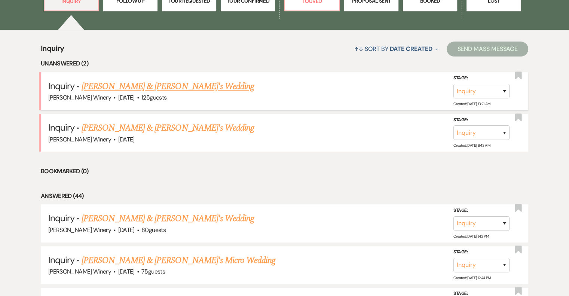
click at [140, 84] on link "[PERSON_NAME] & [PERSON_NAME]'s Wedding" at bounding box center [168, 86] width 173 height 13
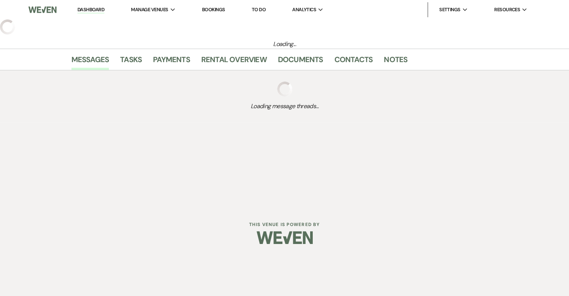
select select "5"
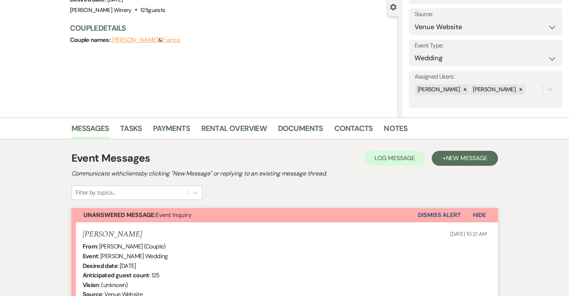
scroll to position [219, 0]
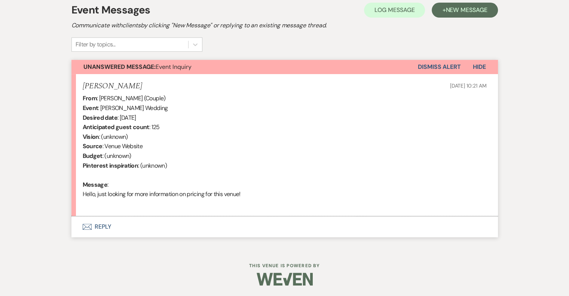
click at [98, 224] on button "Envelope Reply" at bounding box center [284, 226] width 427 height 21
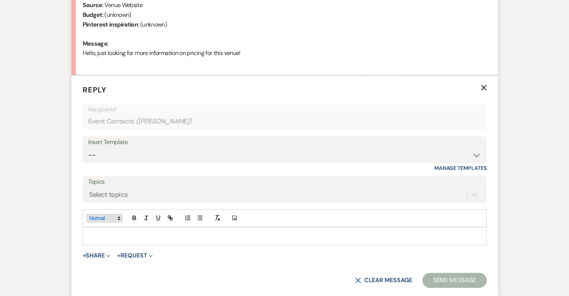
scroll to position [362, 0]
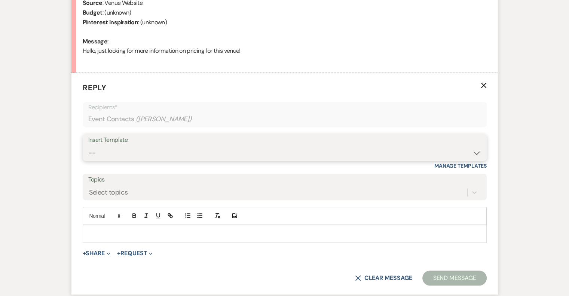
click at [115, 152] on select "-- Weven Planning Portal Introduction (Booked Events) Tour Request Response Fol…" at bounding box center [284, 153] width 393 height 15
select select "403"
click at [88, 146] on select "-- Weven Planning Portal Introduction (Booked Events) Tour Request Response Fol…" at bounding box center [284, 153] width 393 height 15
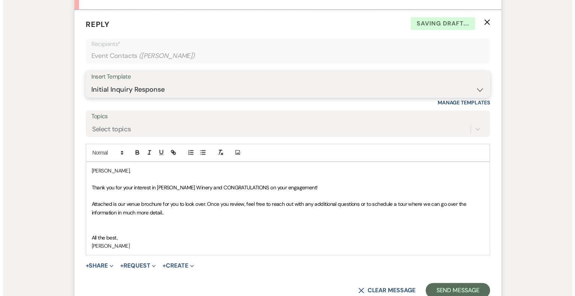
scroll to position [503, 0]
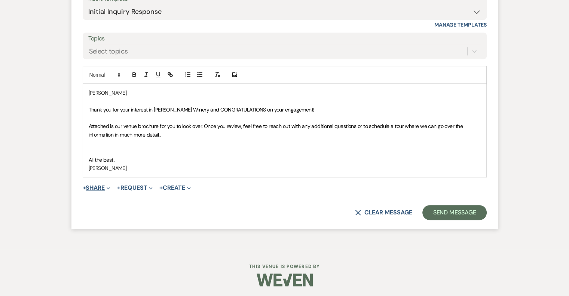
click at [97, 185] on button "+ Share Expand" at bounding box center [97, 188] width 28 height 6
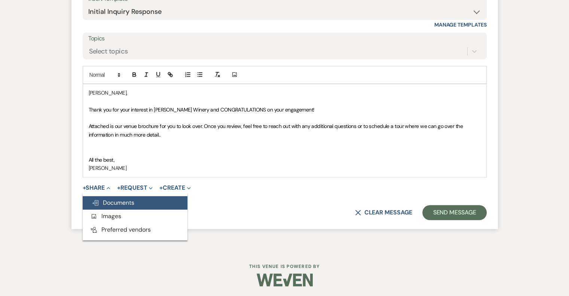
click at [119, 199] on span "Doc Upload Documents" at bounding box center [113, 203] width 43 height 8
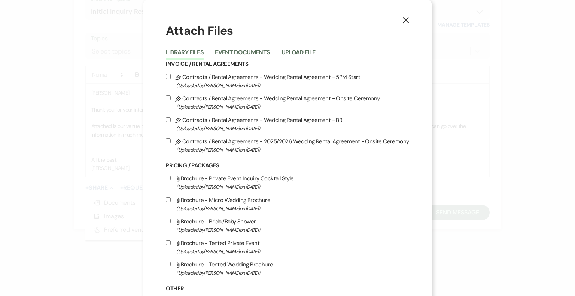
click at [242, 265] on label "Attach File Brochure - Tented Wedding Brochure (Uploaded by [PERSON_NAME] on [D…" at bounding box center [287, 269] width 243 height 18
click at [171, 265] on input "Attach File Brochure - Tented Wedding Brochure (Uploaded by [PERSON_NAME] on [D…" at bounding box center [168, 264] width 5 height 5
checkbox input "true"
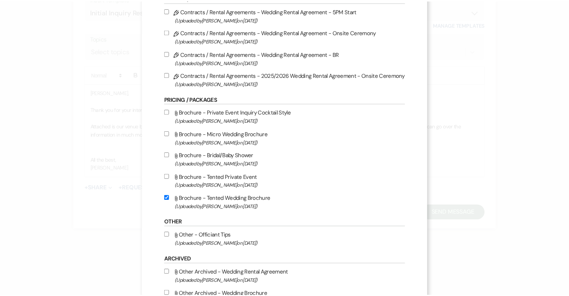
scroll to position [123, 0]
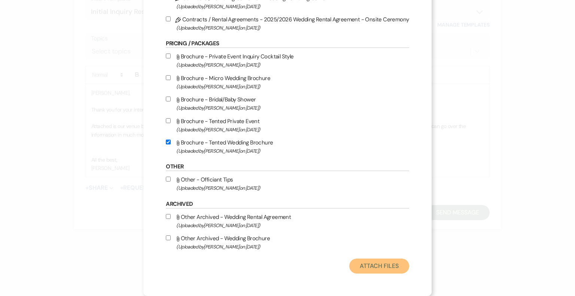
click at [384, 261] on button "Attach Files" at bounding box center [379, 266] width 60 height 15
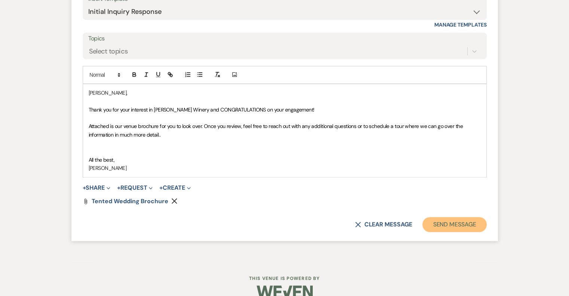
click at [447, 229] on button "Send Message" at bounding box center [455, 224] width 64 height 15
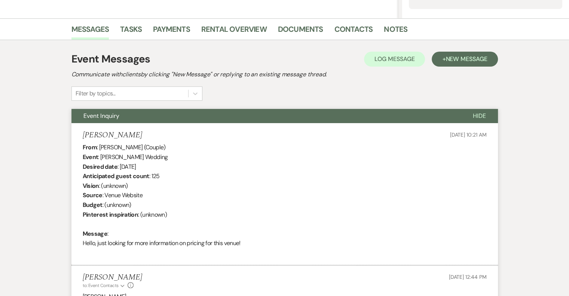
scroll to position [0, 0]
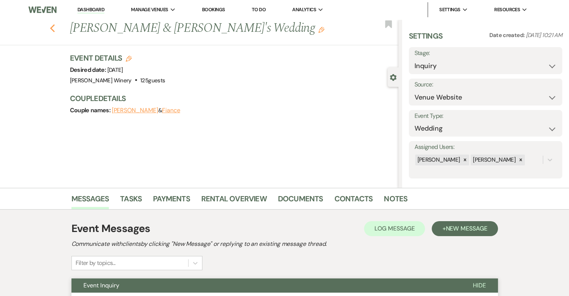
click at [55, 28] on icon "Previous" at bounding box center [53, 28] width 6 height 9
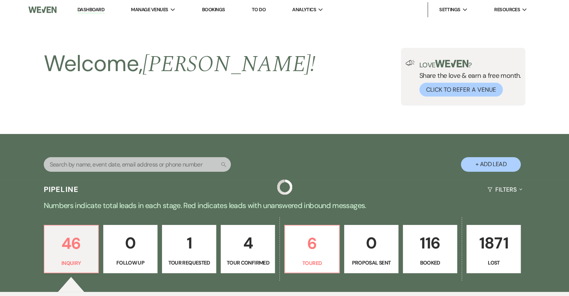
scroll to position [262, 0]
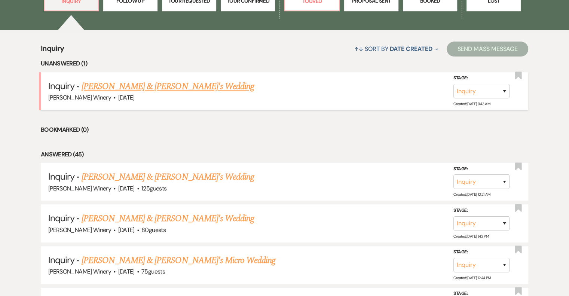
click at [100, 83] on link "[PERSON_NAME] & [PERSON_NAME]'s Wedding" at bounding box center [168, 86] width 173 height 13
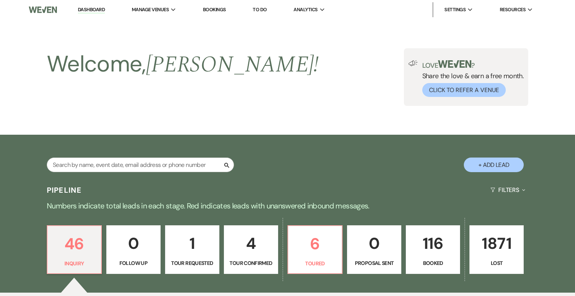
select select "5"
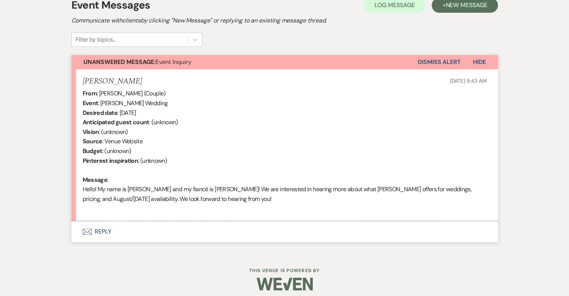
scroll to position [228, 0]
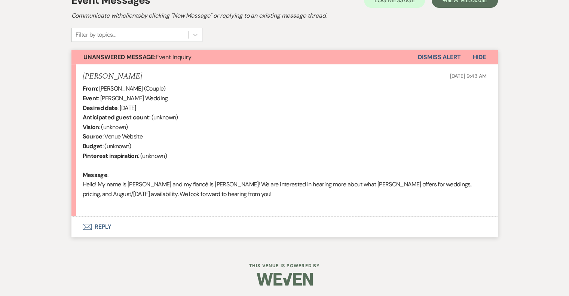
click at [104, 226] on button "Envelope Reply" at bounding box center [284, 226] width 427 height 21
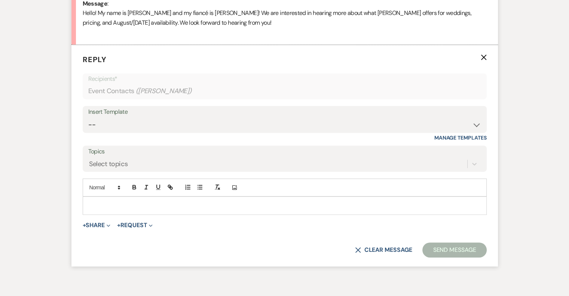
scroll to position [407, 0]
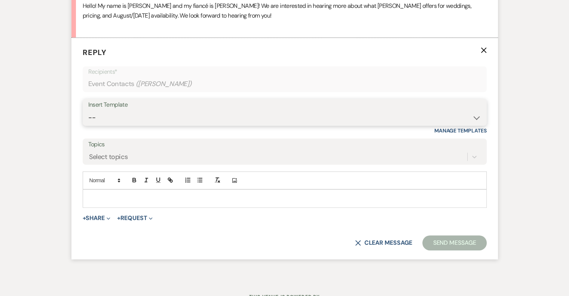
click at [129, 113] on select "-- Weven Planning Portal Introduction (Booked Events) Tour Request Response Fol…" at bounding box center [284, 117] width 393 height 15
select select "403"
click at [88, 110] on select "-- Weven Planning Portal Introduction (Booked Events) Tour Request Response Fol…" at bounding box center [284, 117] width 393 height 15
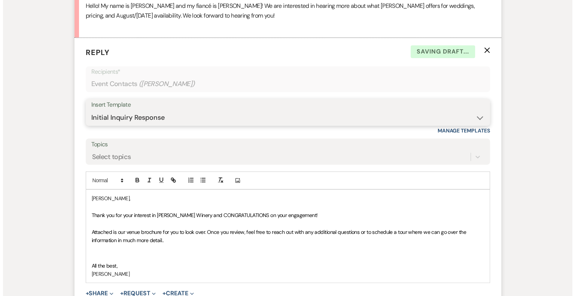
scroll to position [513, 0]
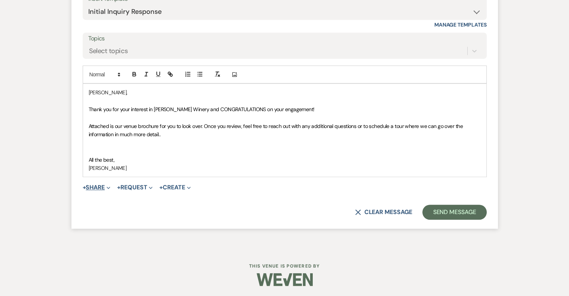
click at [97, 185] on button "+ Share Expand" at bounding box center [97, 188] width 28 height 6
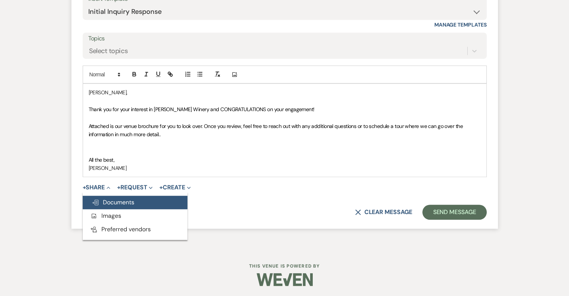
click at [117, 202] on span "Doc Upload Documents" at bounding box center [113, 202] width 43 height 8
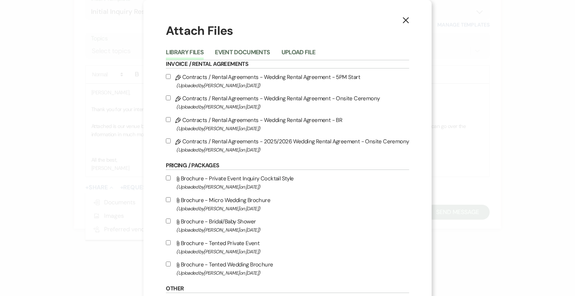
click at [242, 263] on label "Attach File Brochure - Tented Wedding Brochure (Uploaded by [PERSON_NAME] on [D…" at bounding box center [287, 269] width 243 height 18
click at [171, 263] on input "Attach File Brochure - Tented Wedding Brochure (Uploaded by [PERSON_NAME] on [D…" at bounding box center [168, 264] width 5 height 5
checkbox input "true"
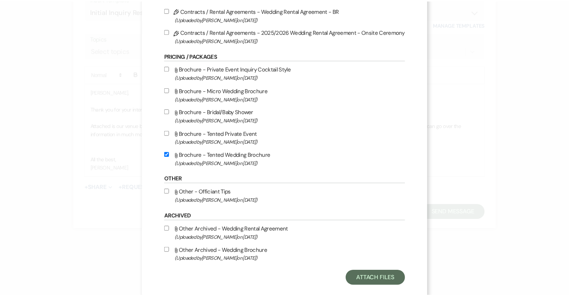
scroll to position [123, 0]
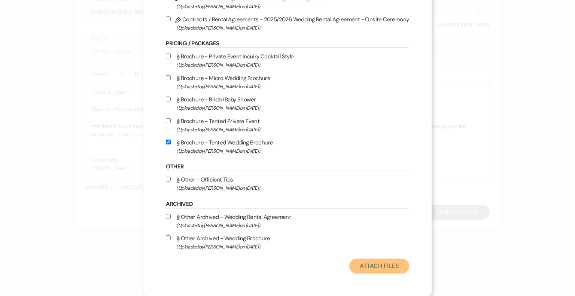
click at [383, 269] on button "Attach Files" at bounding box center [379, 266] width 60 height 15
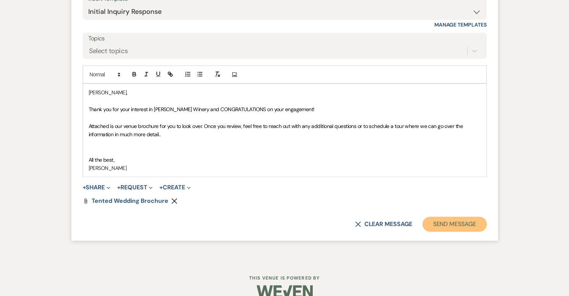
click at [447, 223] on button "Send Message" at bounding box center [455, 224] width 64 height 15
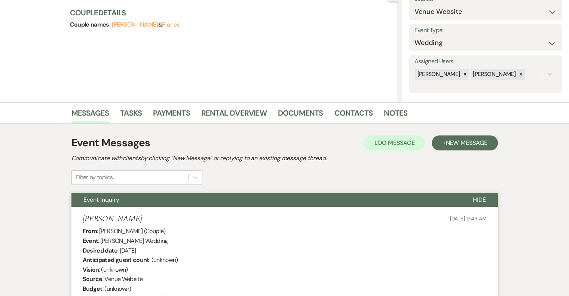
scroll to position [0, 0]
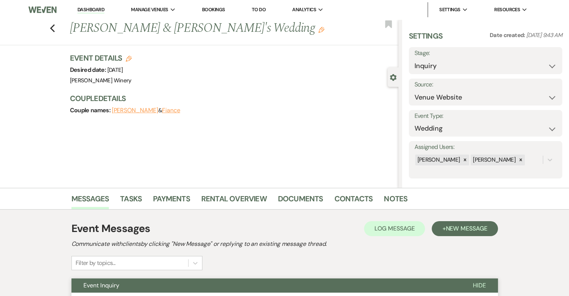
click at [88, 10] on link "Dashboard" at bounding box center [90, 9] width 27 height 7
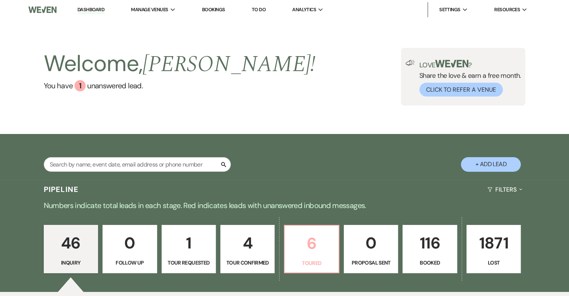
click at [299, 241] on p "6" at bounding box center [311, 243] width 45 height 25
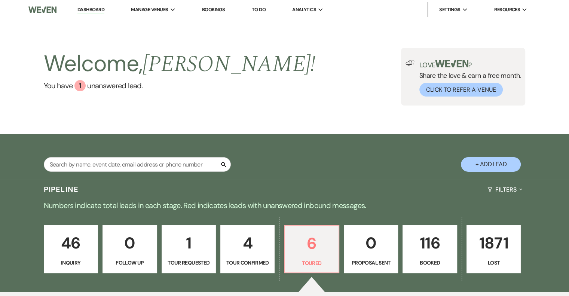
select select "5"
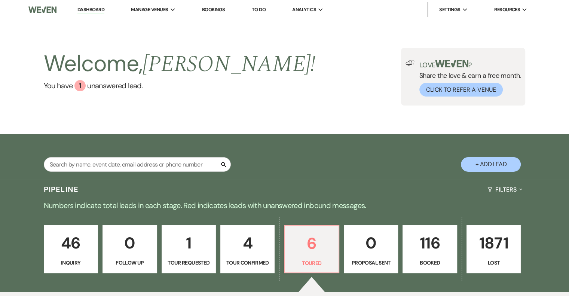
select select "5"
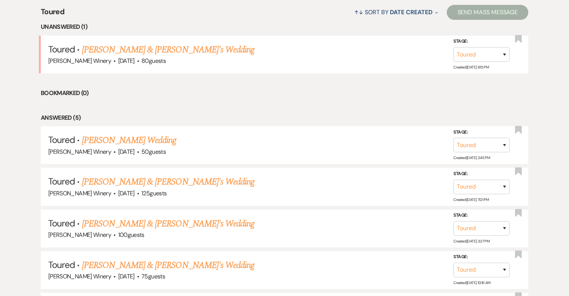
scroll to position [299, 0]
click at [108, 51] on link "[PERSON_NAME] & [PERSON_NAME]'s Wedding" at bounding box center [168, 48] width 173 height 13
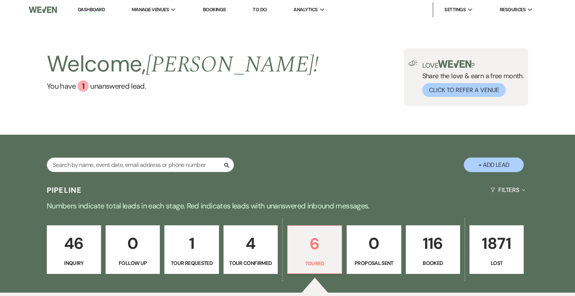
select select "5"
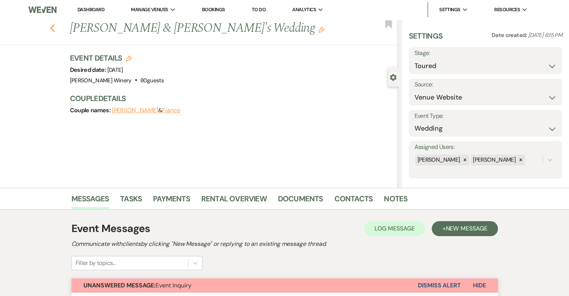
click at [55, 30] on icon "Previous" at bounding box center [53, 28] width 6 height 9
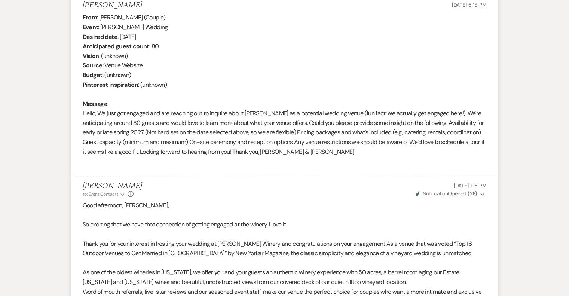
select select "5"
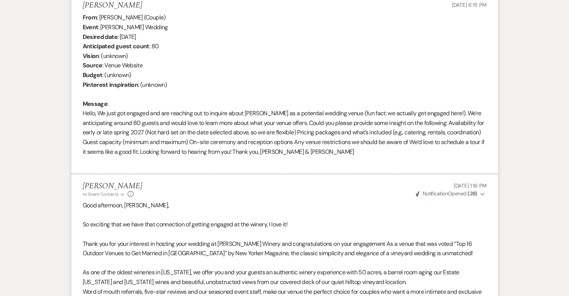
select select "5"
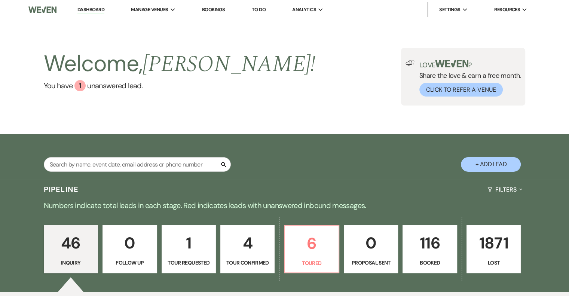
click at [436, 244] on p "116" at bounding box center [430, 243] width 45 height 25
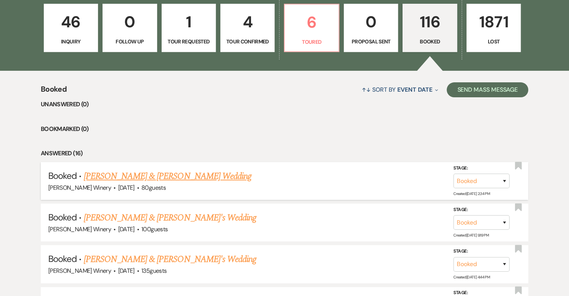
scroll to position [561, 0]
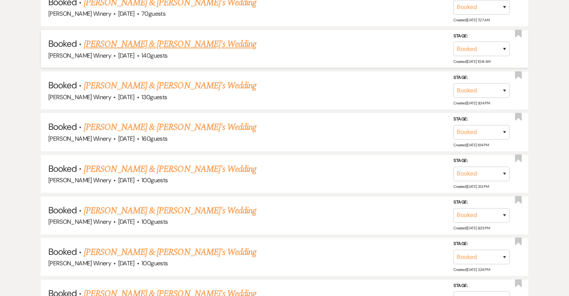
click at [143, 42] on link "[PERSON_NAME] & [PERSON_NAME]'s Wedding" at bounding box center [170, 43] width 173 height 13
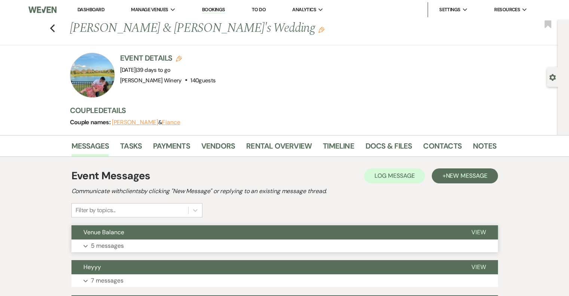
click at [473, 233] on span "View" at bounding box center [479, 232] width 15 height 8
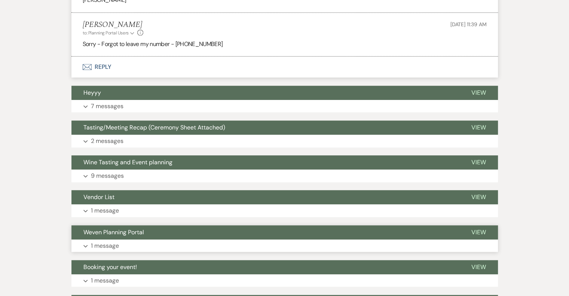
scroll to position [438, 0]
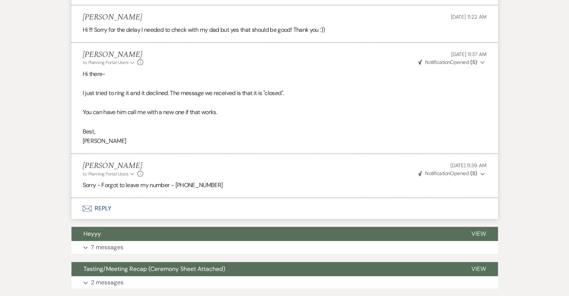
click at [103, 206] on button "Envelope Reply" at bounding box center [284, 208] width 427 height 21
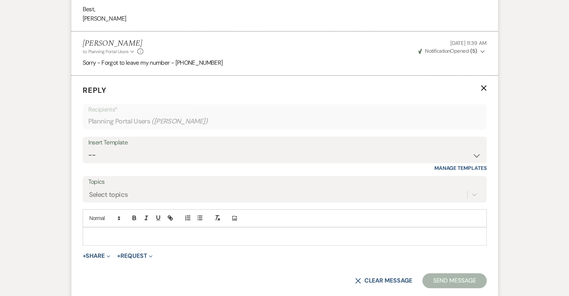
scroll to position [564, 0]
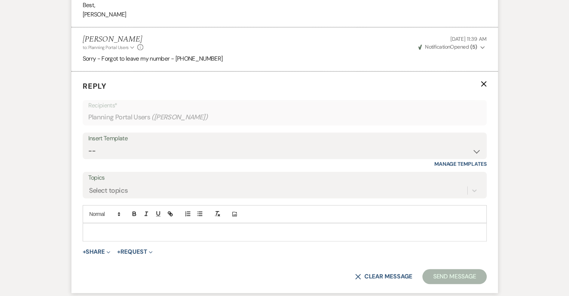
click at [96, 228] on p at bounding box center [285, 232] width 392 height 8
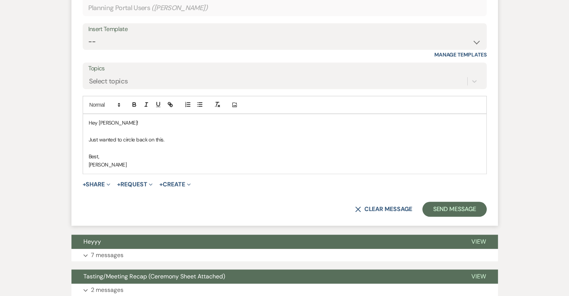
scroll to position [676, 0]
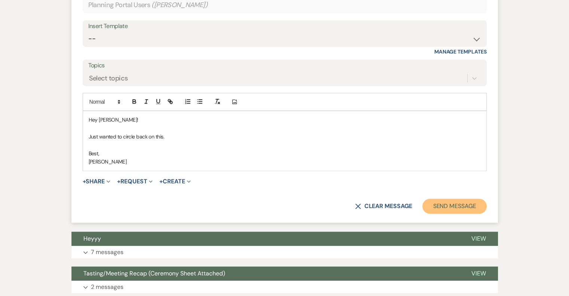
click at [457, 205] on button "Send Message" at bounding box center [455, 206] width 64 height 15
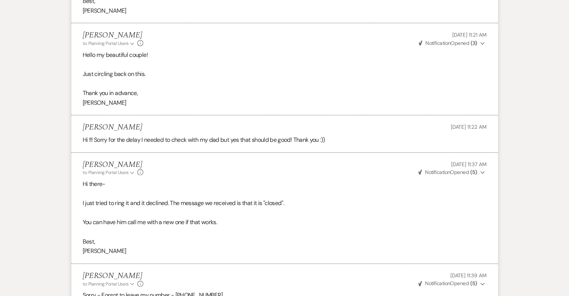
scroll to position [0, 0]
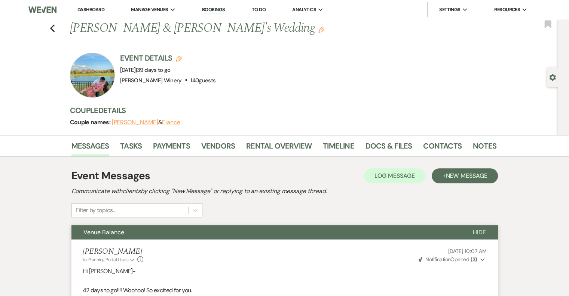
click at [93, 9] on link "Dashboard" at bounding box center [90, 9] width 27 height 6
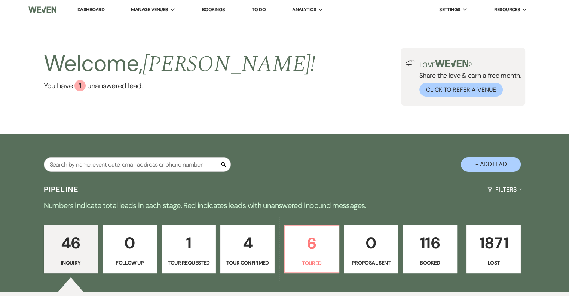
click at [435, 250] on p "116" at bounding box center [430, 243] width 45 height 25
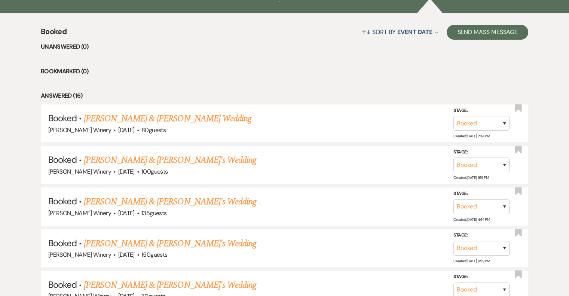
scroll to position [299, 0]
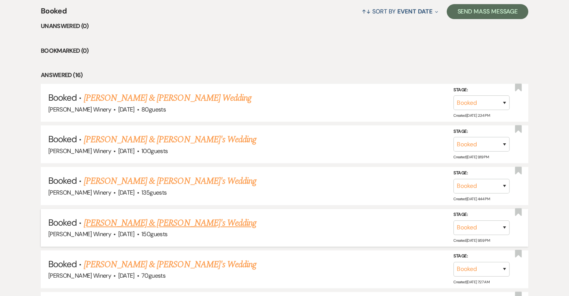
click at [131, 221] on link "Eric Gerarde & Fiance's Wedding" at bounding box center [170, 222] width 173 height 13
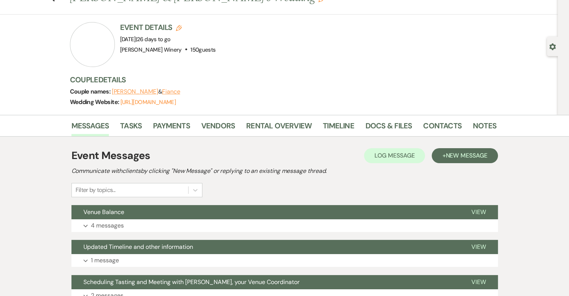
scroll to position [75, 0]
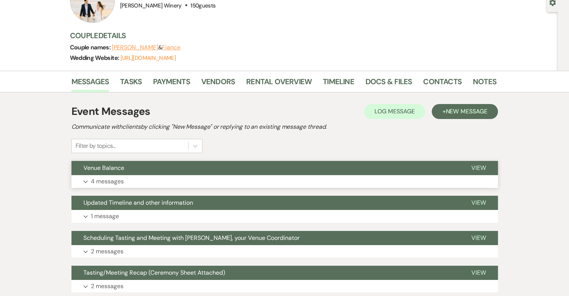
click at [480, 168] on span "View" at bounding box center [479, 168] width 15 height 8
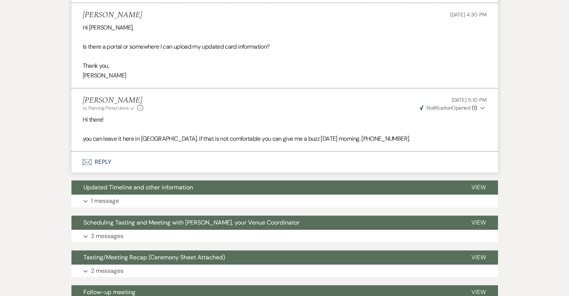
scroll to position [450, 0]
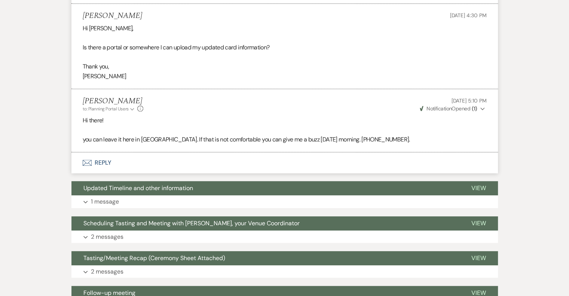
click at [99, 162] on button "Envelope Reply" at bounding box center [284, 162] width 427 height 21
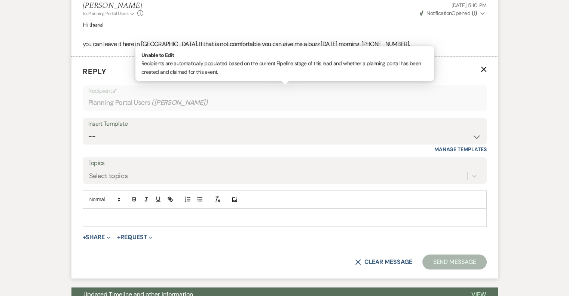
scroll to position [564, 0]
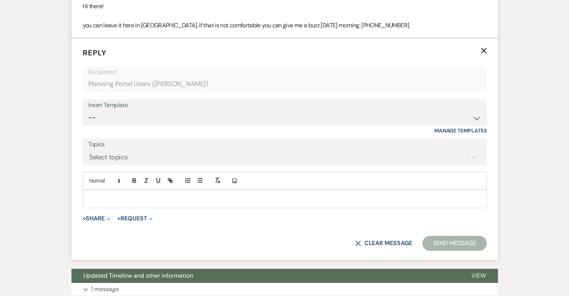
click at [103, 190] on div at bounding box center [284, 198] width 403 height 17
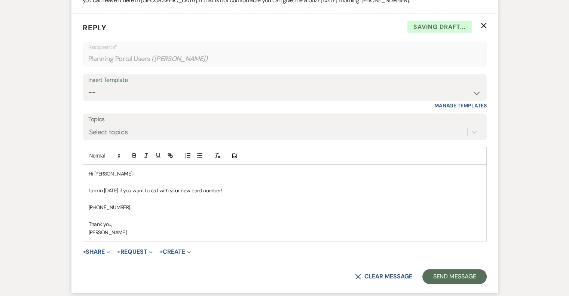
scroll to position [601, 0]
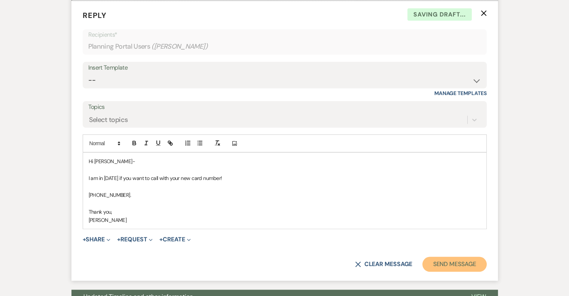
click at [458, 265] on button "Send Message" at bounding box center [455, 264] width 64 height 15
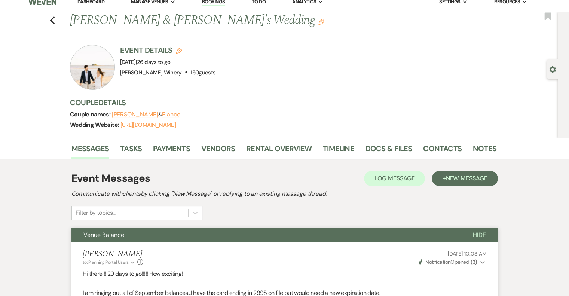
scroll to position [0, 0]
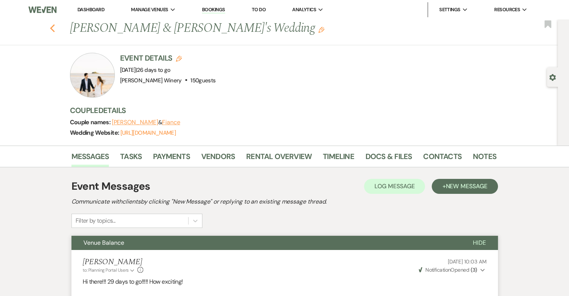
click at [53, 29] on icon "Previous" at bounding box center [53, 28] width 6 height 9
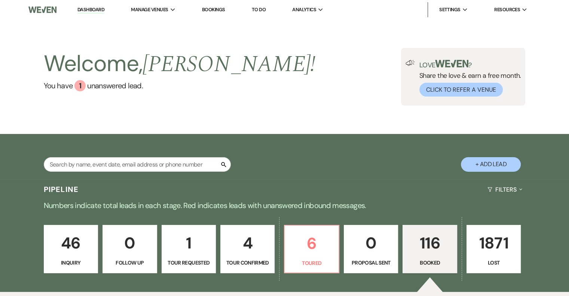
click at [84, 10] on link "Dashboard" at bounding box center [90, 9] width 27 height 7
